Goal: Task Accomplishment & Management: Use online tool/utility

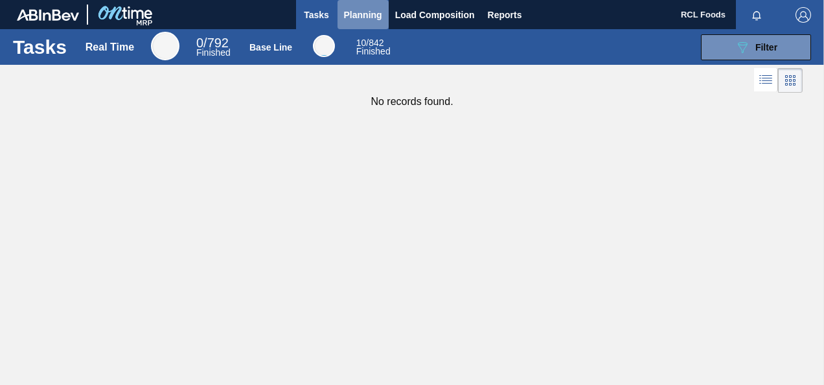
click at [352, 26] on button "Planning" at bounding box center [363, 14] width 51 height 29
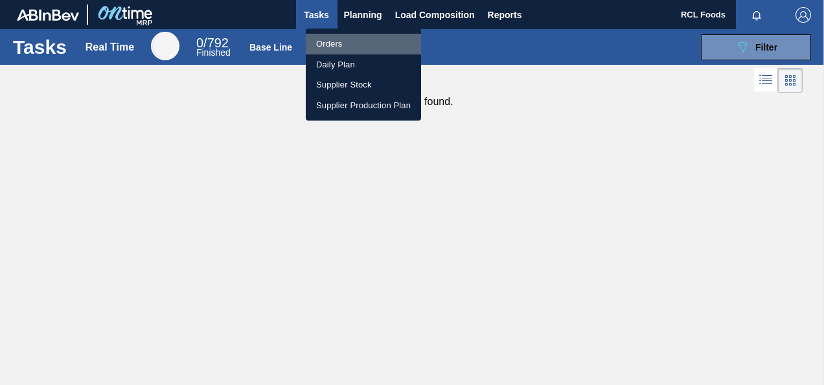
click at [344, 40] on li "Orders" at bounding box center [363, 44] width 115 height 21
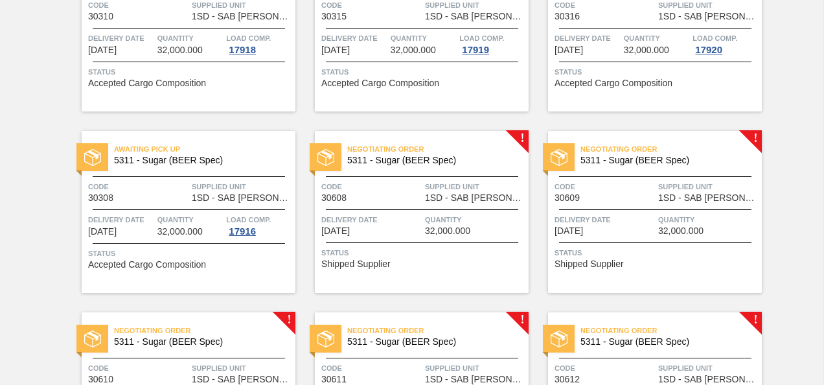
scroll to position [376, 0]
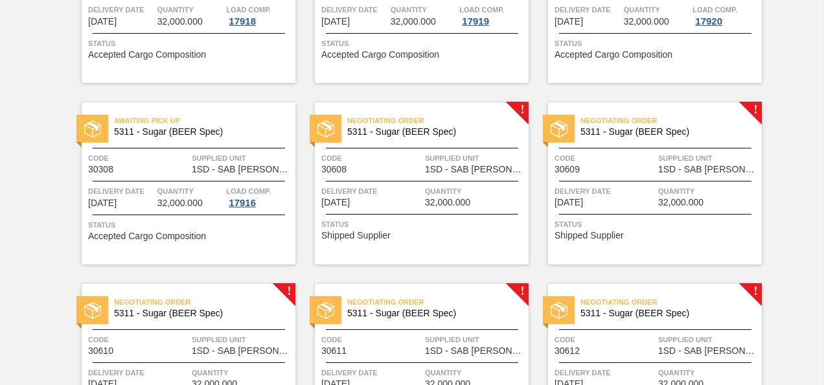
click at [401, 150] on div "Negotiating Order 5311 - Sugar (BEER Spec) Code 30608 Supplied Unit 1SD - SAB R…" at bounding box center [422, 183] width 214 height 162
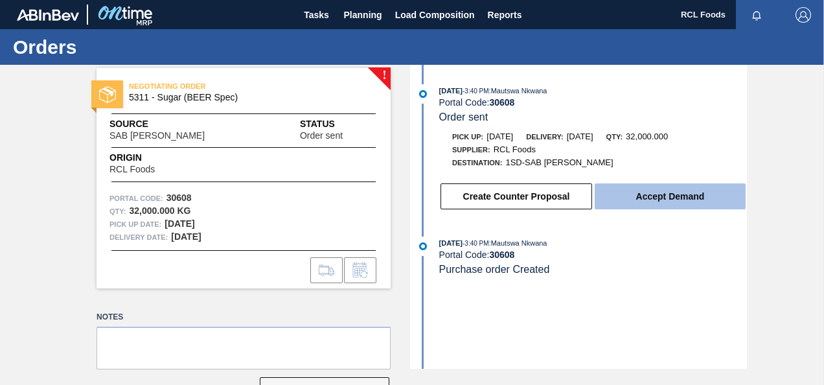
click at [638, 200] on button "Accept Demand" at bounding box center [670, 196] width 151 height 26
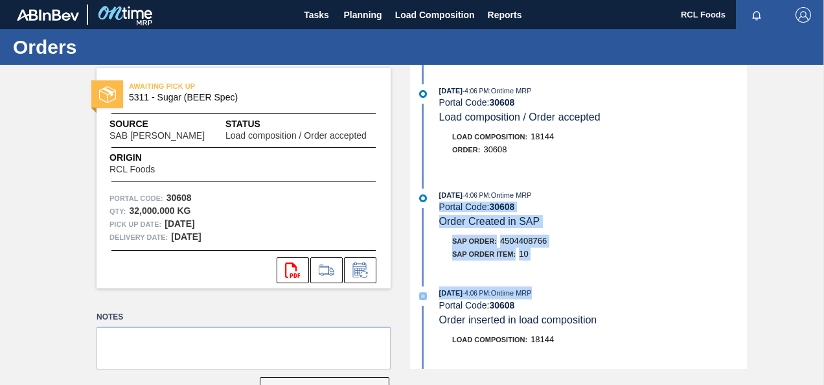
drag, startPoint x: 746, startPoint y: 179, endPoint x: 750, endPoint y: 289, distance: 110.2
click at [750, 289] on div "AWAITING PICK UP 5311 - Sugar (BEER Spec) Source SAB Rosslyn Brewery Status Loa…" at bounding box center [412, 217] width 824 height 304
drag, startPoint x: 750, startPoint y: 289, endPoint x: 654, endPoint y: 243, distance: 105.8
click at [654, 243] on div "SAP Order: 4504408766" at bounding box center [593, 241] width 308 height 13
click at [320, 270] on icon at bounding box center [326, 270] width 21 height 16
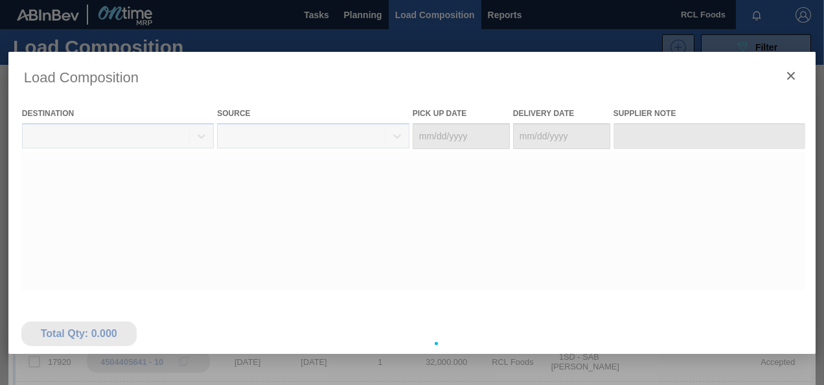
type Date "[DATE]"
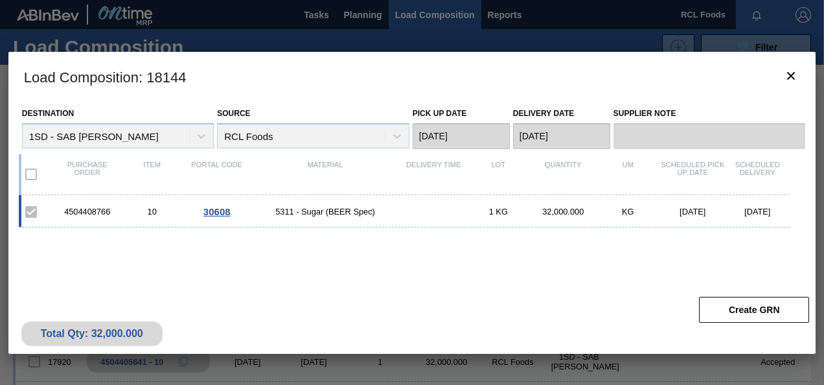
click at [29, 213] on label at bounding box center [30, 211] width 27 height 27
click at [788, 74] on icon "botão de ícone" at bounding box center [791, 76] width 16 height 16
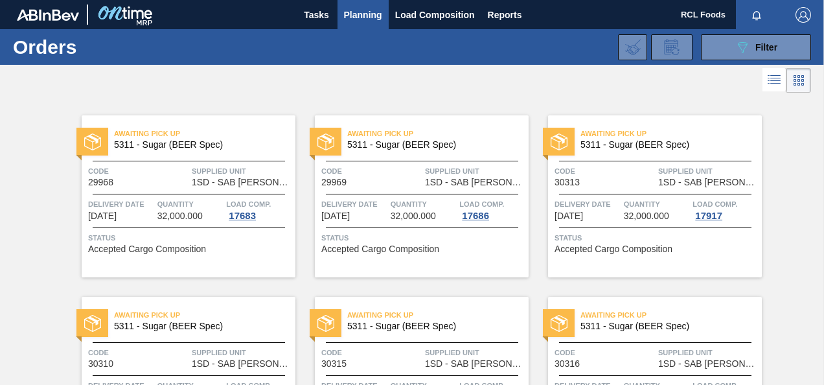
drag, startPoint x: 820, startPoint y: 130, endPoint x: 822, endPoint y: 208, distance: 78.4
click at [663, 167] on span "Supplied Unit" at bounding box center [708, 171] width 100 height 13
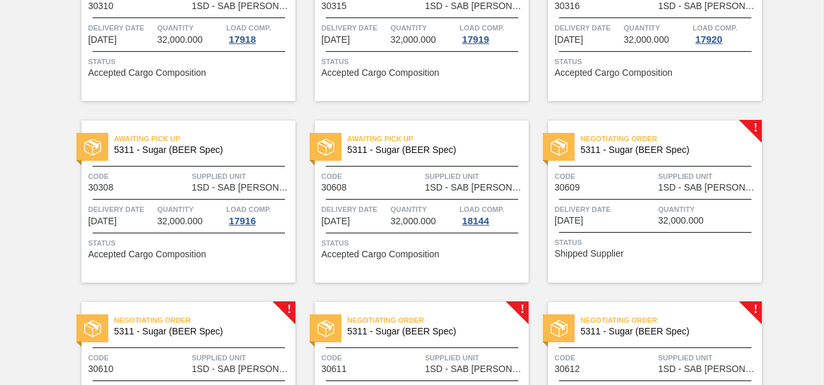
scroll to position [350, 0]
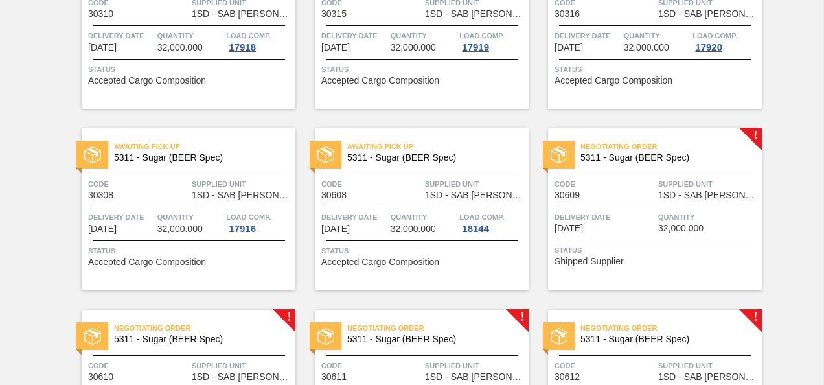
click at [647, 221] on span "Delivery Date" at bounding box center [605, 217] width 100 height 13
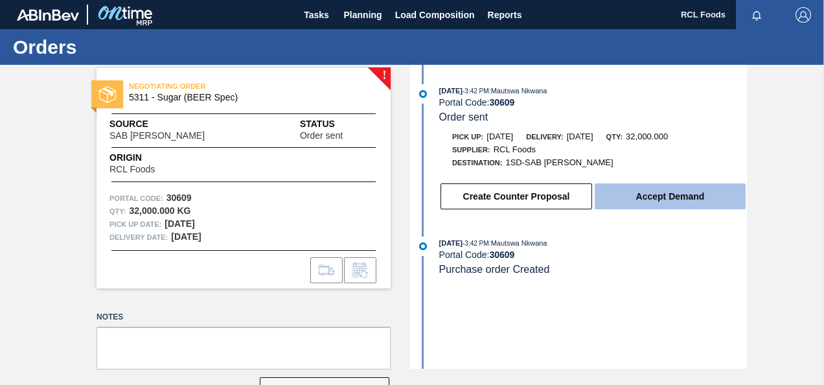
click at [634, 186] on button "Accept Demand" at bounding box center [670, 196] width 151 height 26
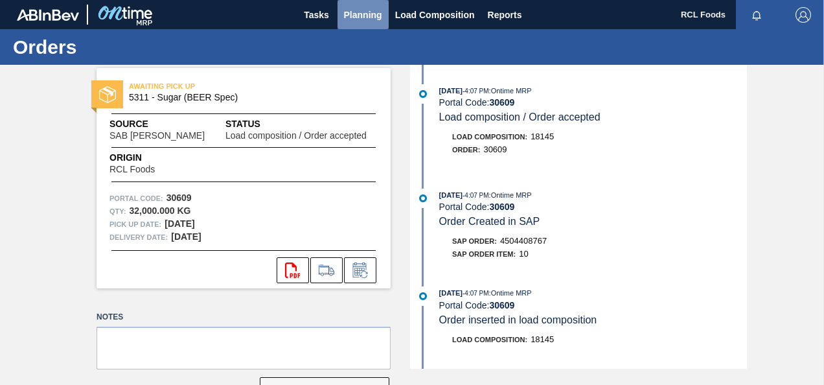
click at [345, 20] on span "Planning" at bounding box center [363, 15] width 38 height 16
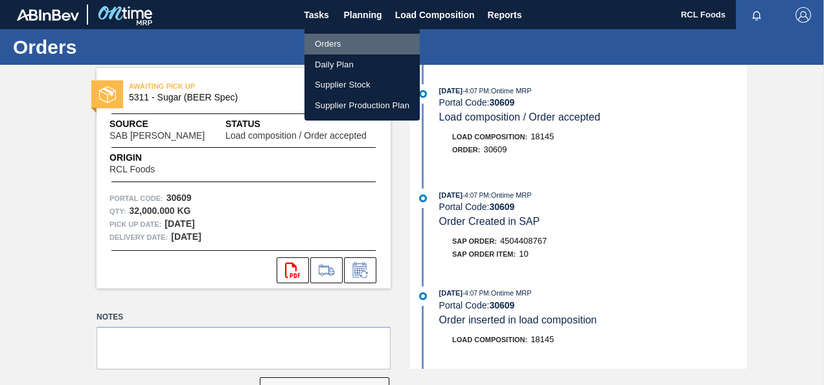
click at [347, 45] on li "Orders" at bounding box center [362, 44] width 115 height 21
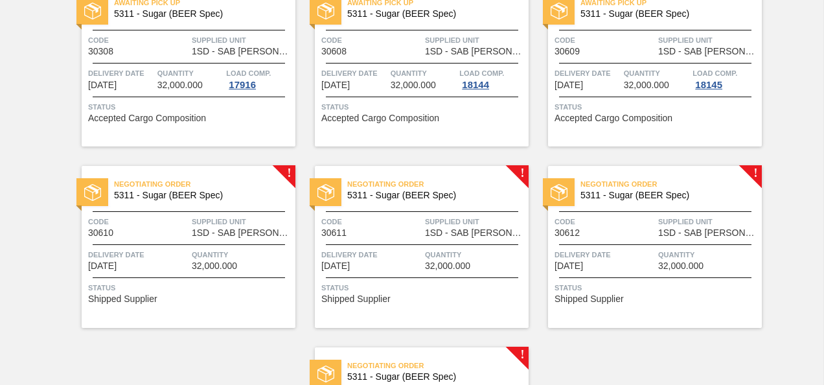
scroll to position [521, 0]
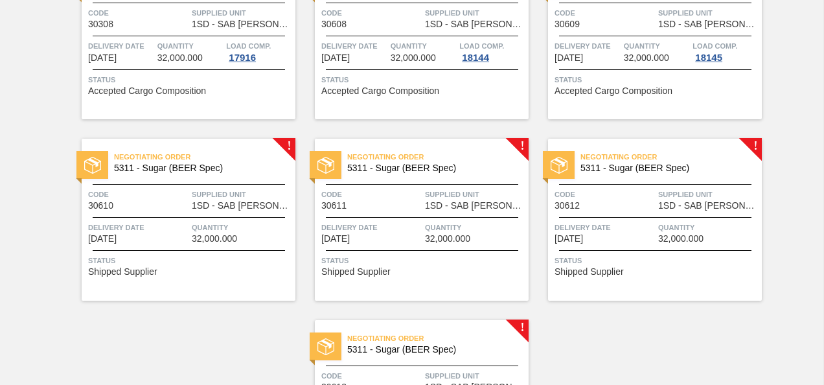
click at [182, 247] on div "Negotiating Order 5311 - Sugar (BEER Spec) Code 30610 Supplied Unit 1SD - SAB R…" at bounding box center [189, 220] width 214 height 162
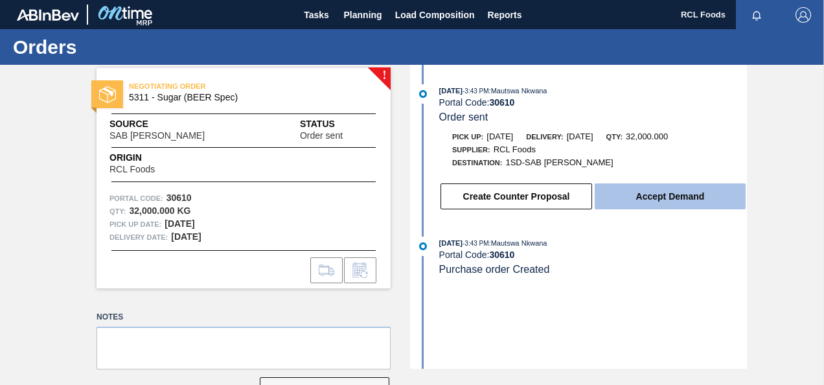
click at [637, 199] on button "Accept Demand" at bounding box center [670, 196] width 151 height 26
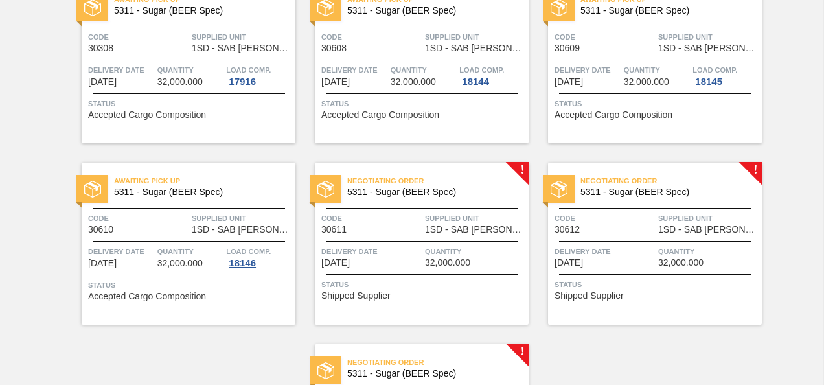
scroll to position [506, 0]
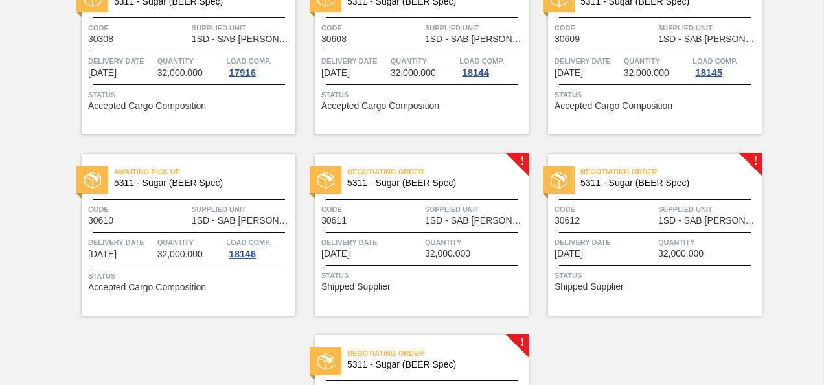
click at [409, 220] on div "Code 30611" at bounding box center [371, 214] width 100 height 23
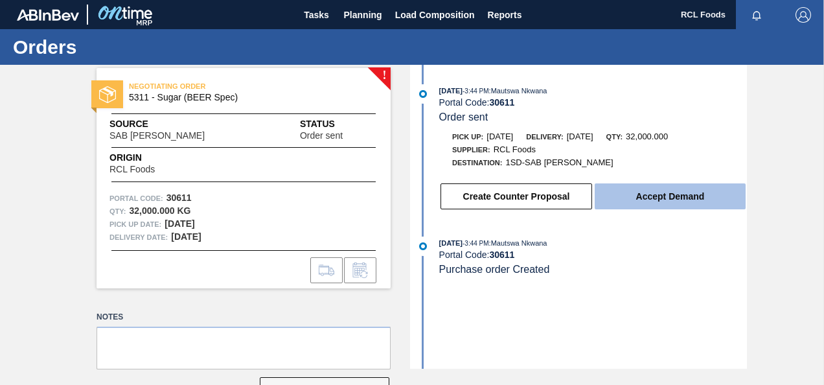
click at [632, 196] on button "Accept Demand" at bounding box center [670, 196] width 151 height 26
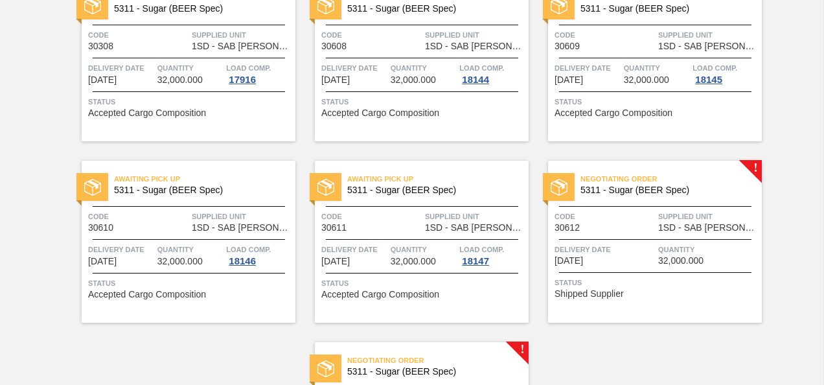
scroll to position [516, 0]
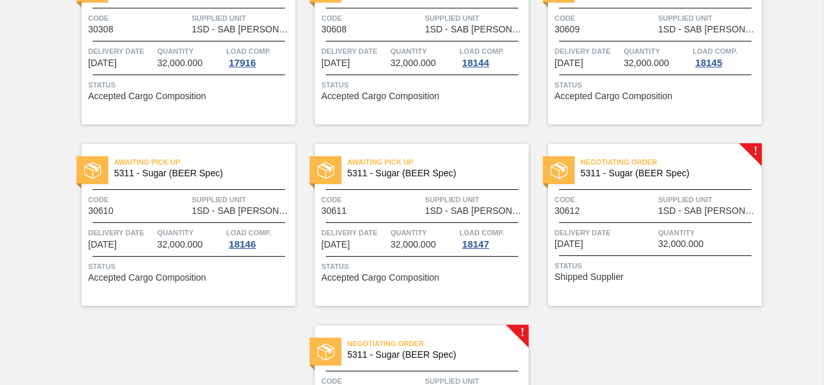
click at [660, 259] on span "Status" at bounding box center [657, 265] width 204 height 13
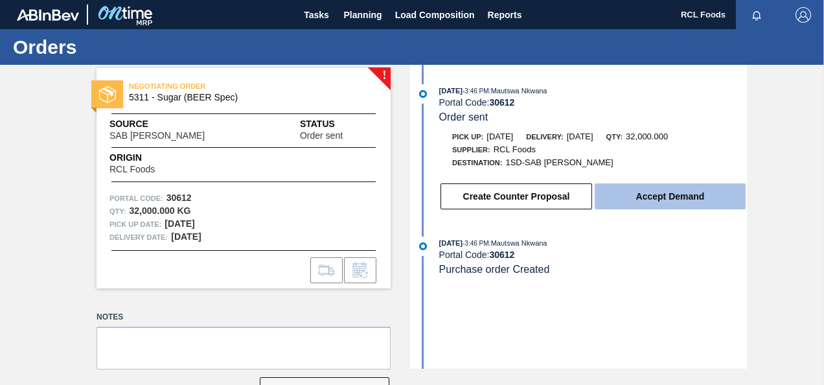
click at [634, 194] on button "Accept Demand" at bounding box center [670, 196] width 151 height 26
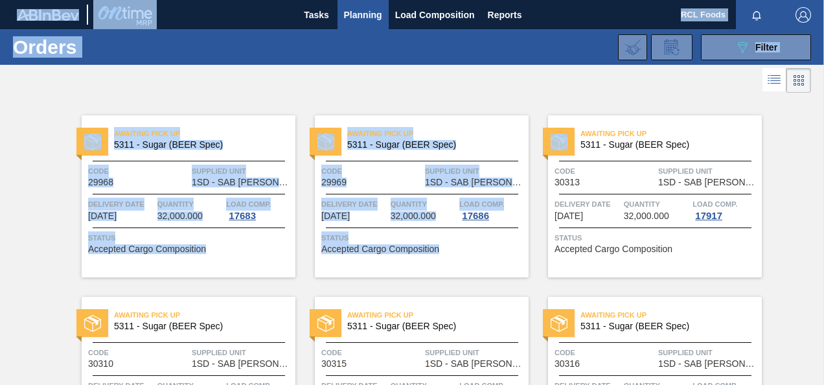
drag, startPoint x: 821, startPoint y: 136, endPoint x: 826, endPoint y: 187, distance: 50.8
click at [823, 0] on html "Tasks Planning Load Composition Reports RCL Foods Mark all as read Orders 089F7…" at bounding box center [412, 0] width 824 height 0
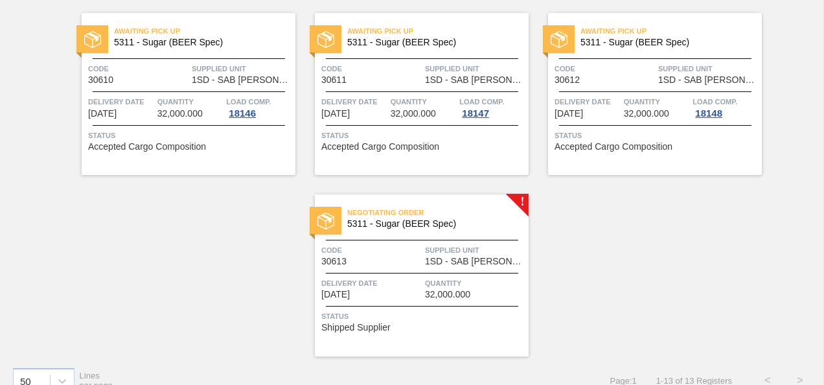
scroll to position [647, 0]
click at [435, 257] on span "1SD - SAB [PERSON_NAME]" at bounding box center [475, 262] width 100 height 10
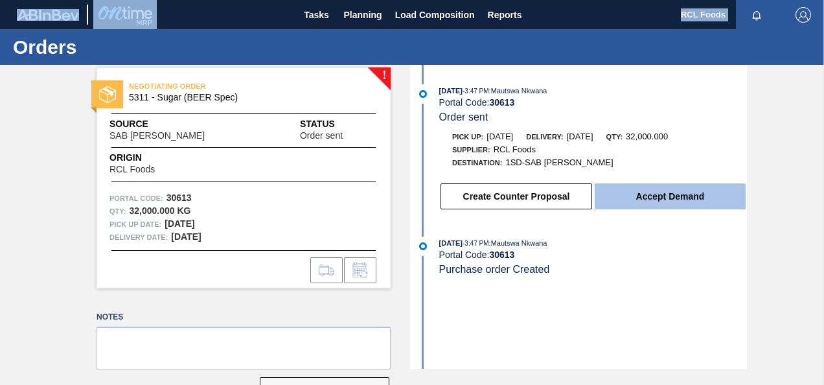
click at [628, 206] on button "Accept Demand" at bounding box center [670, 196] width 151 height 26
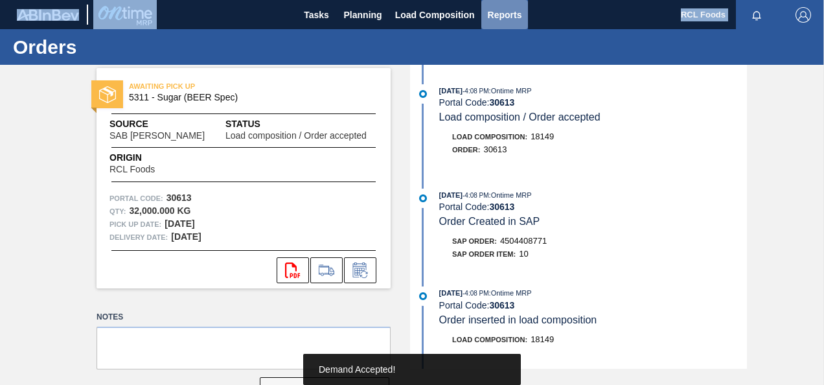
click at [492, 19] on span "Reports" at bounding box center [505, 15] width 34 height 16
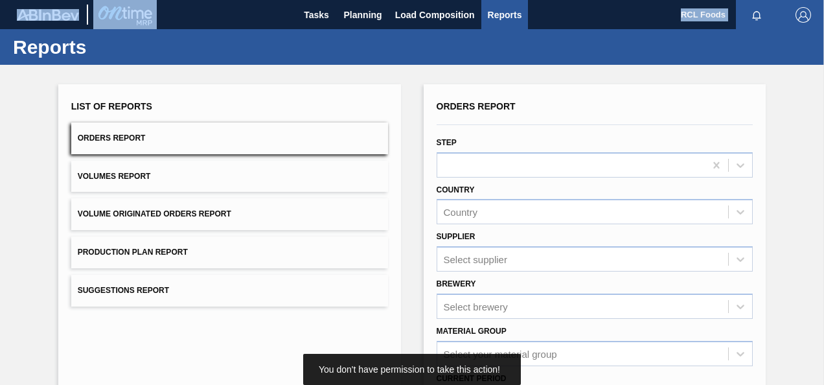
click at [262, 141] on button "Orders Report" at bounding box center [229, 138] width 317 height 32
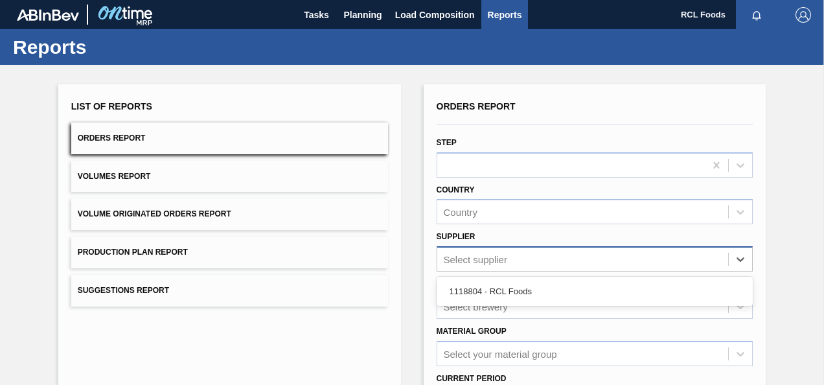
click at [573, 251] on div "Select supplier" at bounding box center [583, 259] width 292 height 19
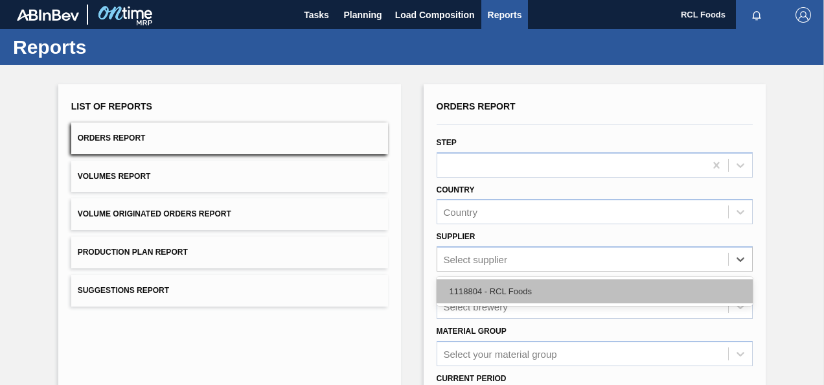
click at [573, 290] on div "1118804 - RCL Foods" at bounding box center [595, 291] width 317 height 24
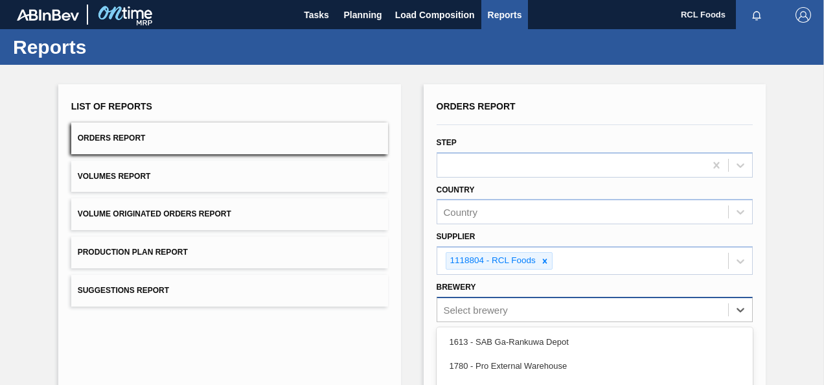
scroll to position [140, 0]
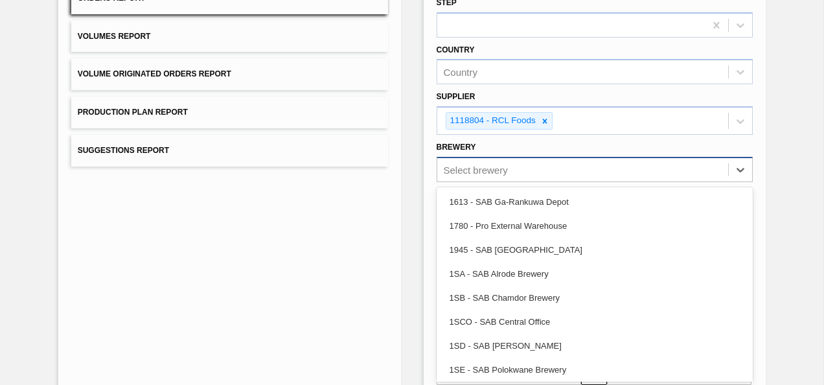
click at [573, 182] on div "option 1SCO - SAB Central Office focused, 6 of 11. 11 results available. Use Up…" at bounding box center [595, 169] width 317 height 25
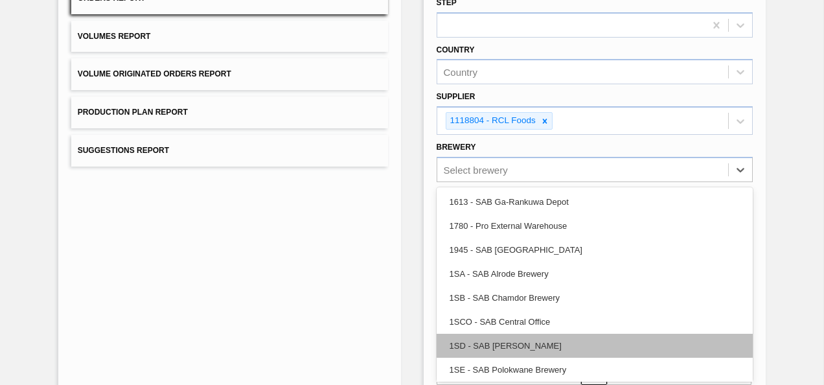
click at [574, 334] on div "1SD - SAB [PERSON_NAME]" at bounding box center [595, 346] width 317 height 24
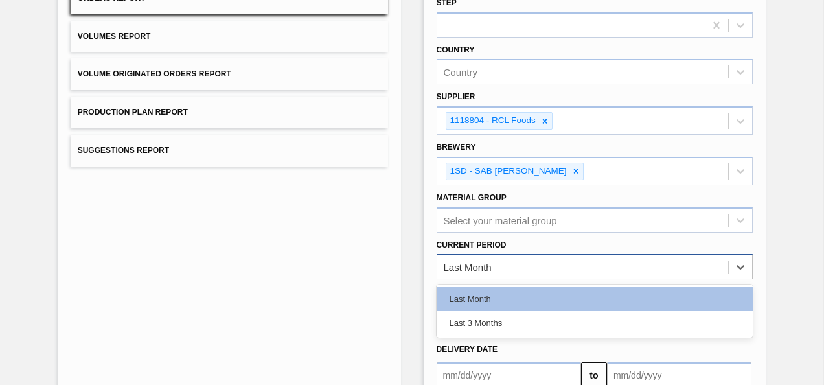
click at [597, 266] on div "Last Month" at bounding box center [583, 267] width 292 height 19
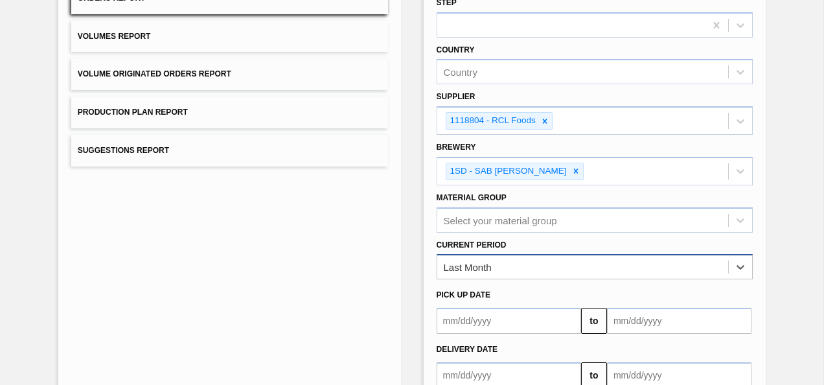
click at [597, 266] on div "Last Month" at bounding box center [583, 267] width 292 height 19
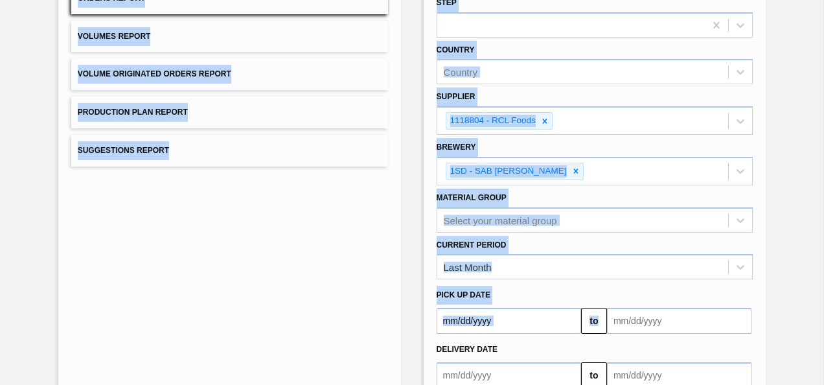
drag, startPoint x: 822, startPoint y: 317, endPoint x: 826, endPoint y: 341, distance: 24.4
click at [823, 0] on html "Tasks Planning Load Composition Reports RCL Foods Mark all as read Reports List…" at bounding box center [412, 0] width 824 height 0
drag, startPoint x: 826, startPoint y: 341, endPoint x: 802, endPoint y: 181, distance: 161.8
click at [802, 181] on div "List of Reports Orders Report Volumes Report Volume Originated Orders Report Pr…" at bounding box center [412, 196] width 824 height 542
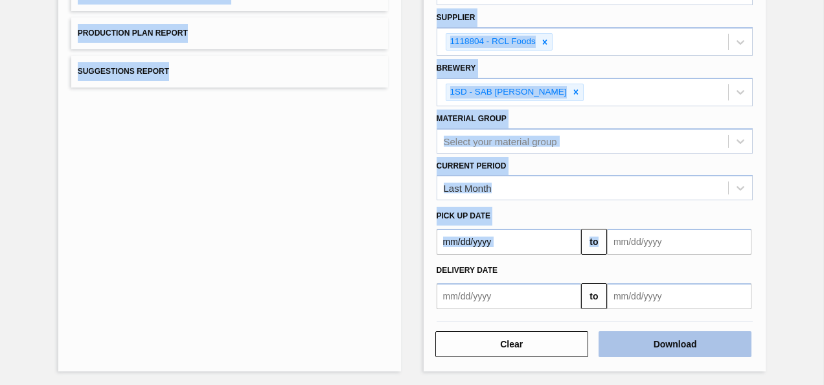
click at [670, 342] on button "Download" at bounding box center [675, 344] width 153 height 26
